Goal: Find specific page/section: Find specific page/section

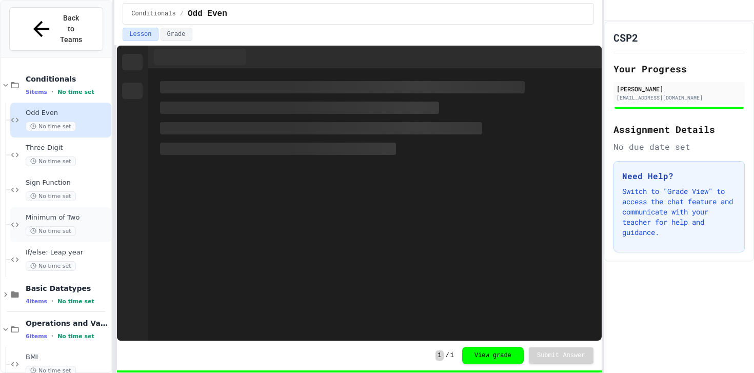
scroll to position [173, 0]
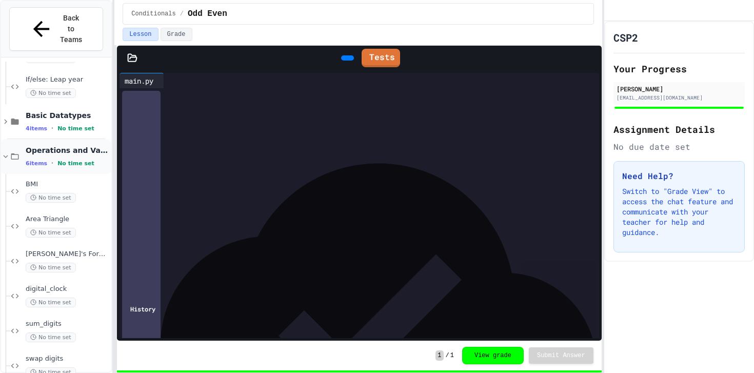
click at [6, 152] on icon at bounding box center [5, 156] width 9 height 9
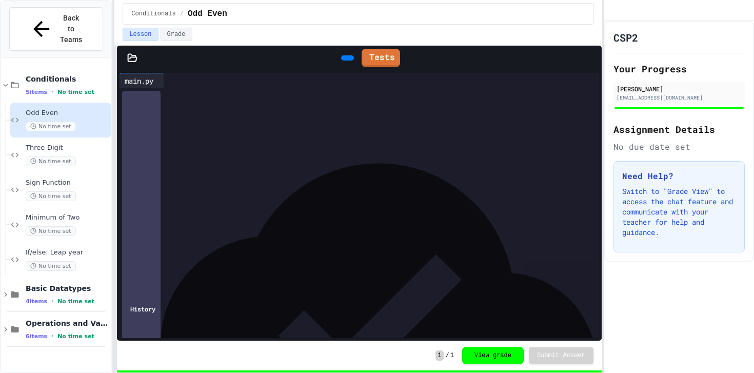
scroll to position [0, 0]
click at [9, 81] on icon at bounding box center [5, 85] width 9 height 9
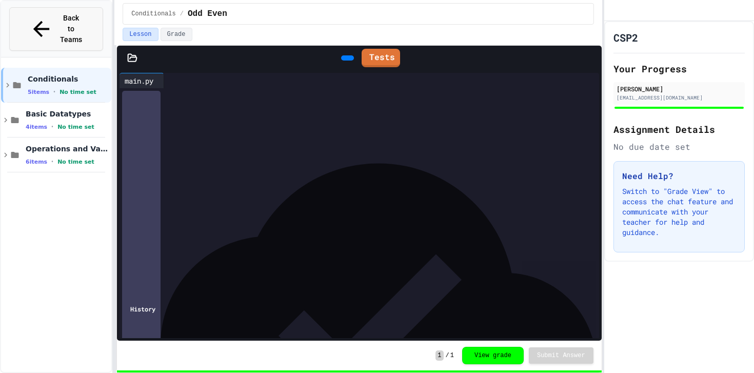
click at [13, 26] on button "Back to Teams" at bounding box center [56, 29] width 94 height 44
